Goal: Browse casually

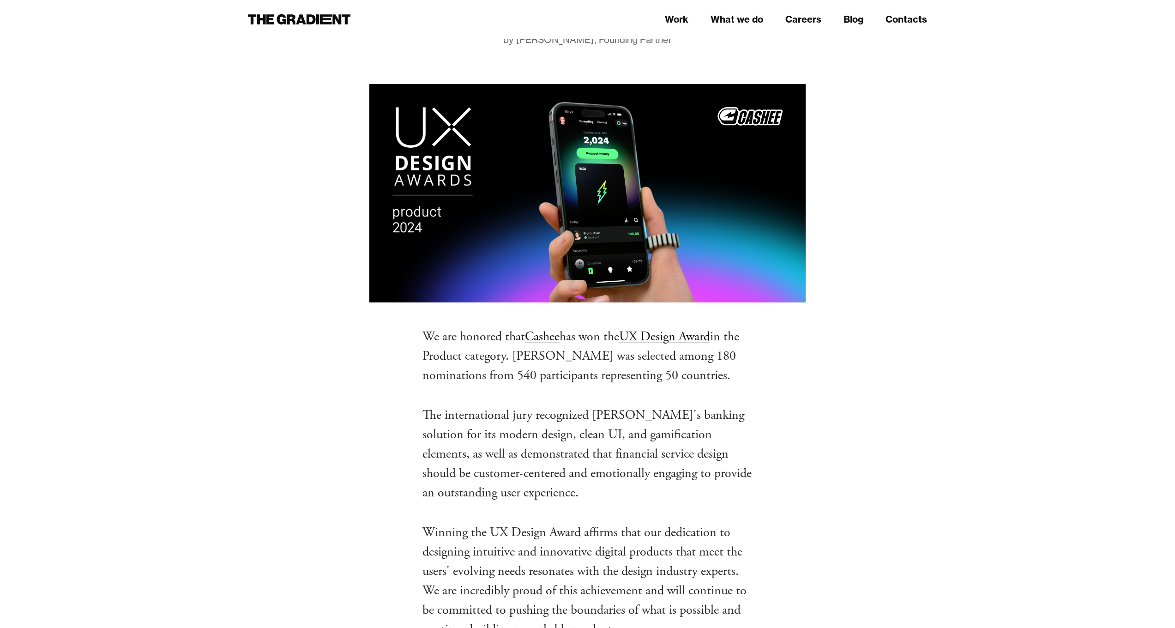
scroll to position [295, 0]
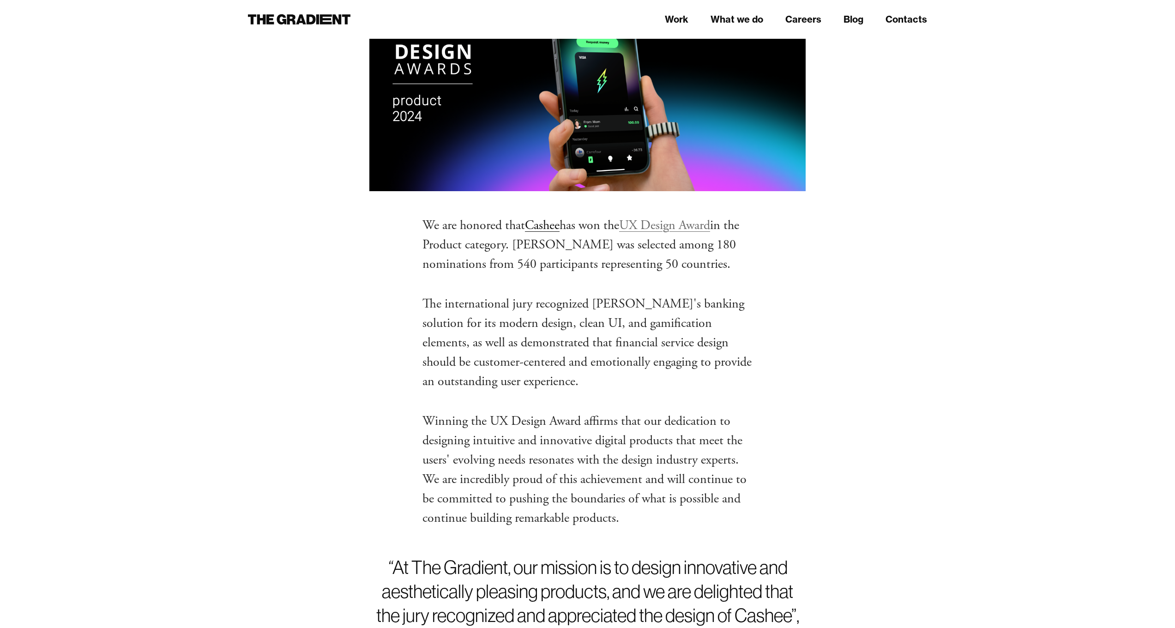
click at [660, 227] on link "UX Design Award" at bounding box center [664, 225] width 91 height 17
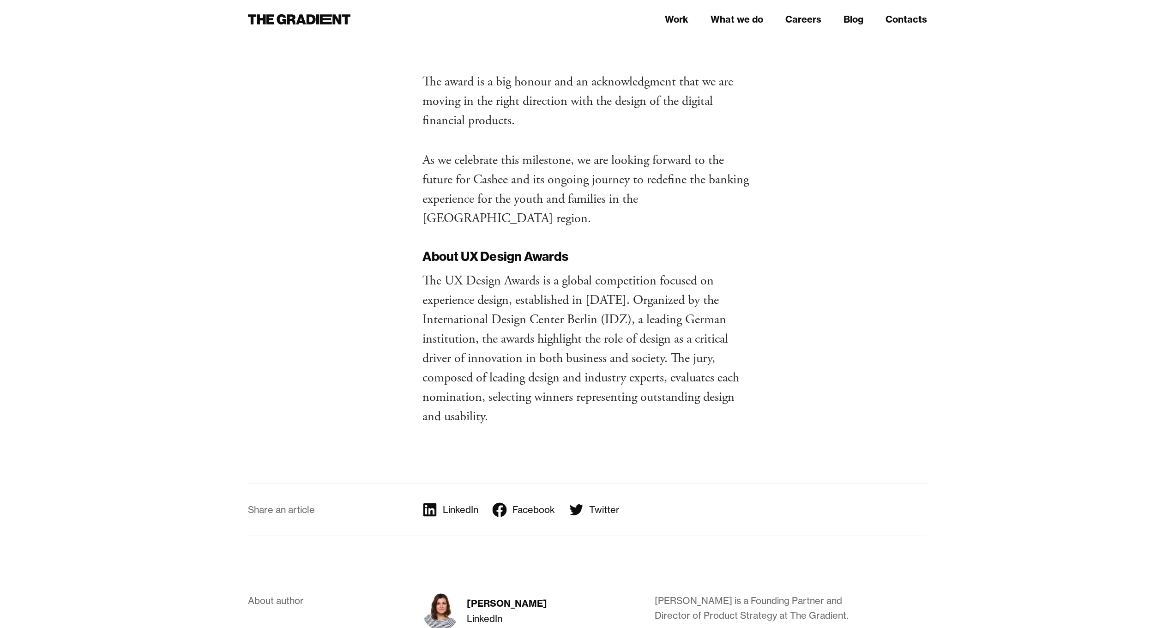
scroll to position [1254, 0]
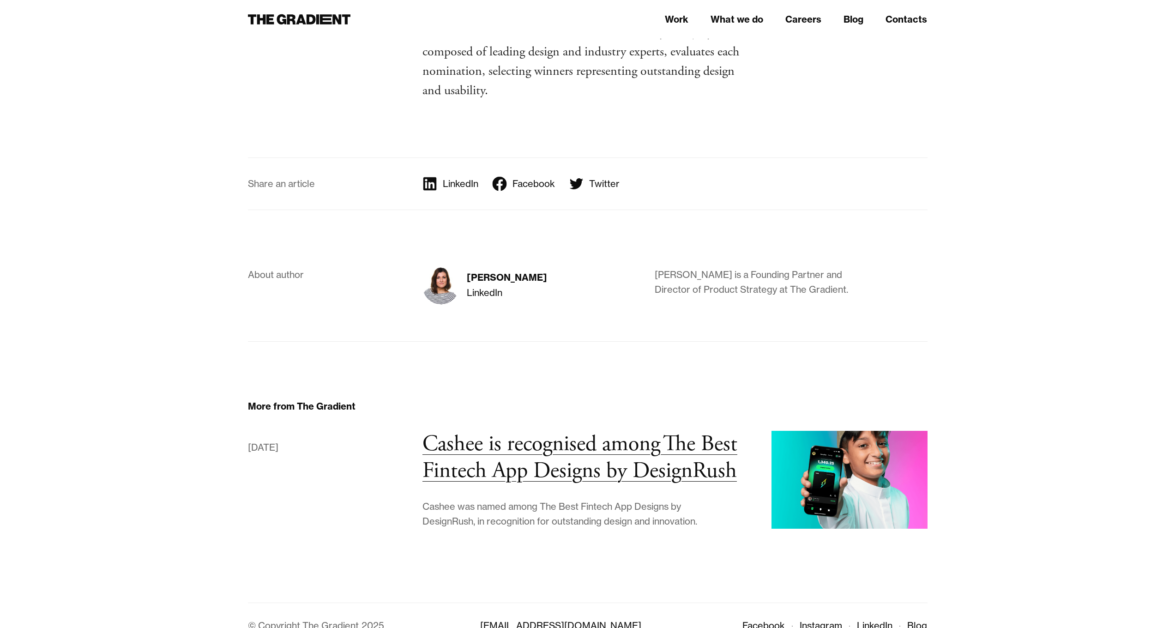
click at [841, 443] on img at bounding box center [850, 479] width 156 height 97
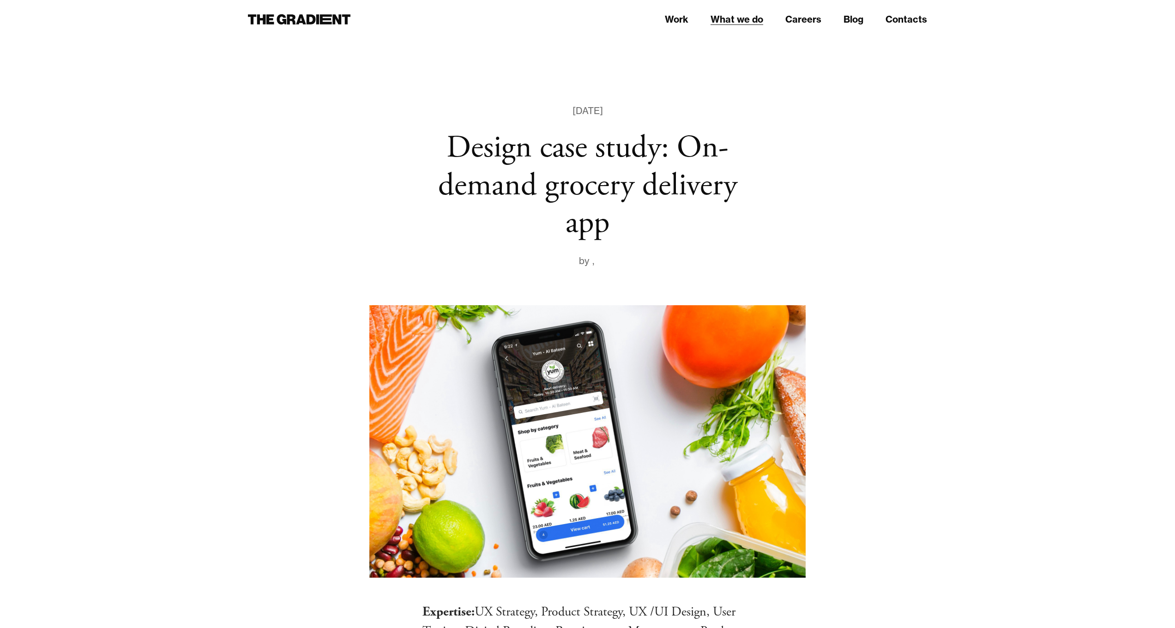
scroll to position [1133, 0]
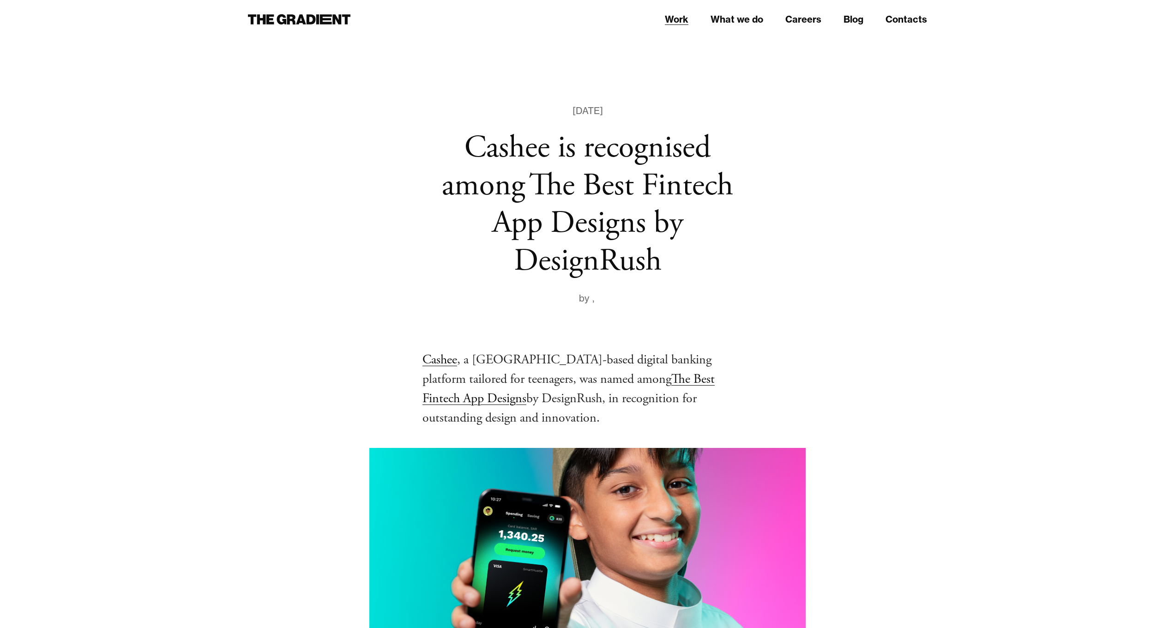
click at [681, 19] on link "Work" at bounding box center [677, 19] width 24 height 14
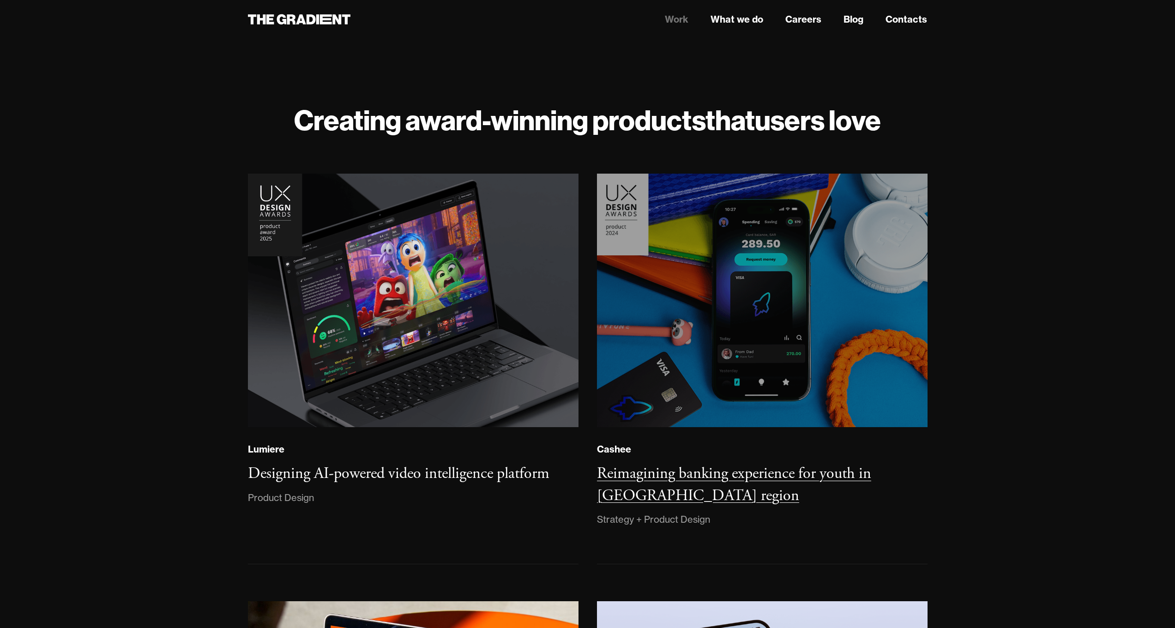
click at [792, 285] on img at bounding box center [761, 300] width 337 height 259
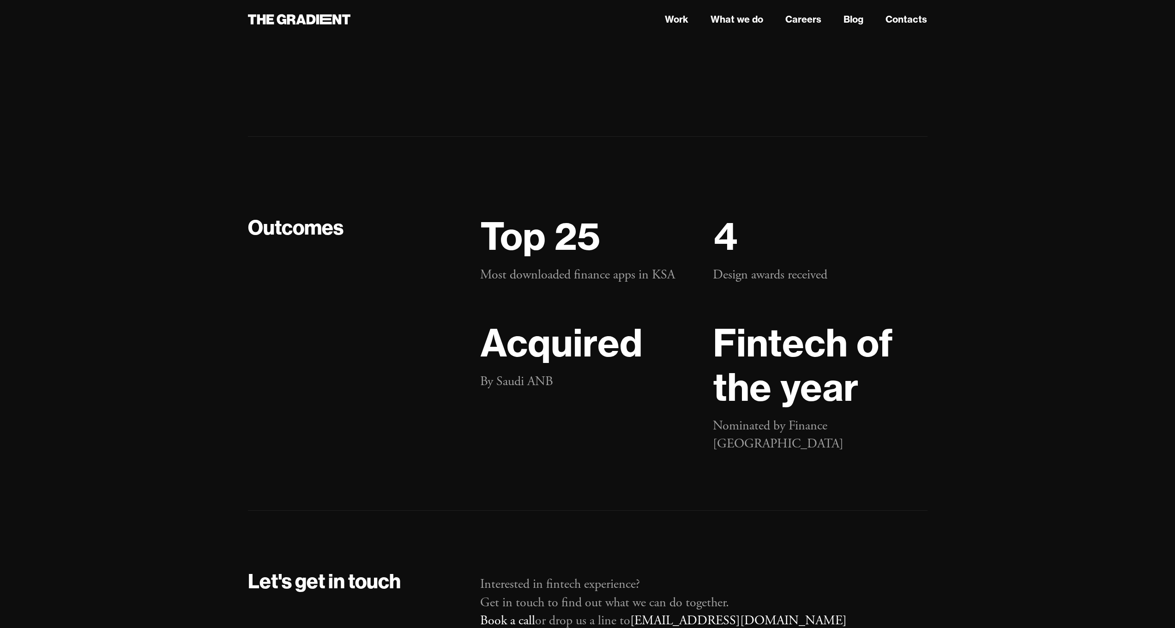
scroll to position [18122, 0]
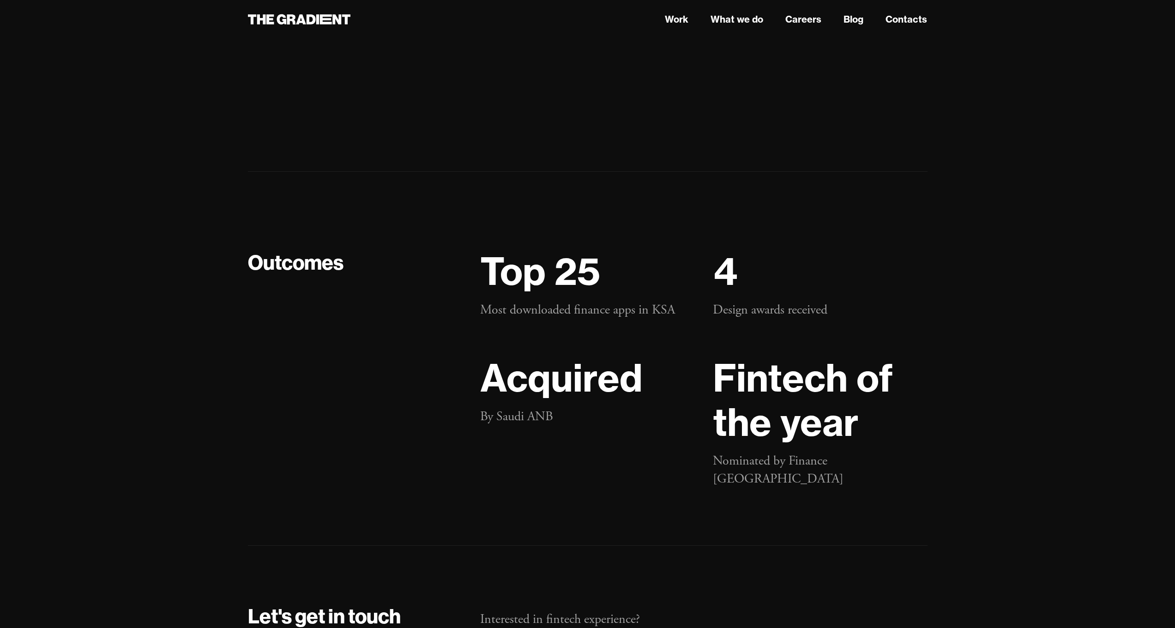
click at [374, 627] on div "Let's get in touch Interested in fintech experience? Get in touch to find out w…" at bounding box center [588, 624] width 680 height 157
